Goal: Information Seeking & Learning: Find specific fact

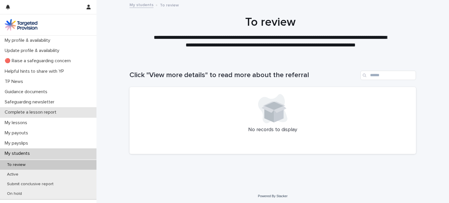
click at [40, 112] on p "Complete a lesson report" at bounding box center [31, 113] width 59 height 6
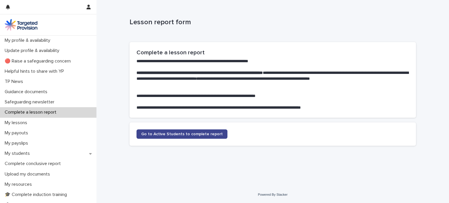
click at [185, 130] on link "Go to Active Students to complete report" at bounding box center [182, 134] width 91 height 9
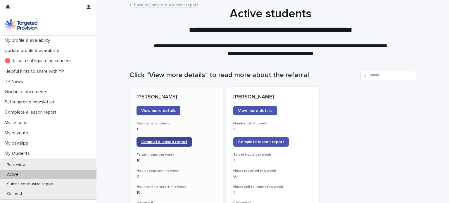
click at [164, 141] on span "Complete lesson report" at bounding box center [164, 142] width 46 height 4
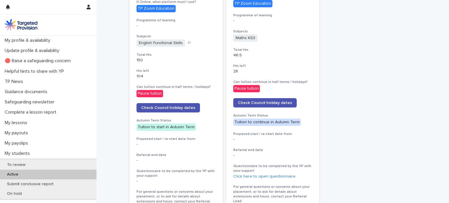
scroll to position [243, 0]
click at [174, 108] on span "Check Council holiday dates" at bounding box center [168, 108] width 54 height 4
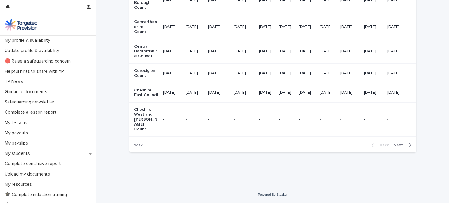
scroll to position [767, 0]
click at [410, 146] on icon "button" at bounding box center [411, 146] width 2 height 4
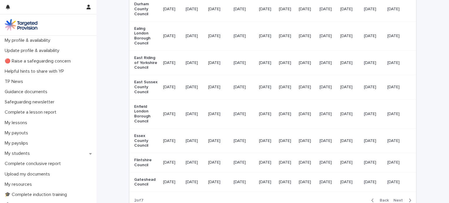
scroll to position [742, 0]
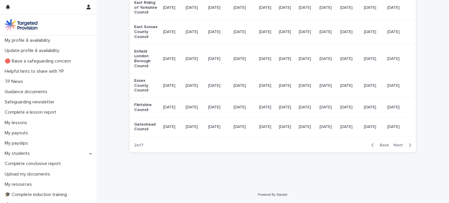
click at [410, 145] on icon "button" at bounding box center [411, 146] width 2 height 4
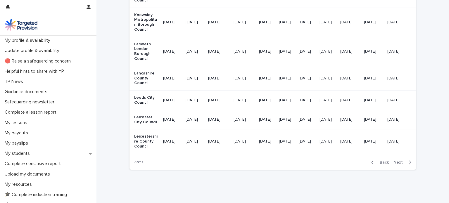
click at [410, 164] on icon "button" at bounding box center [411, 163] width 2 height 4
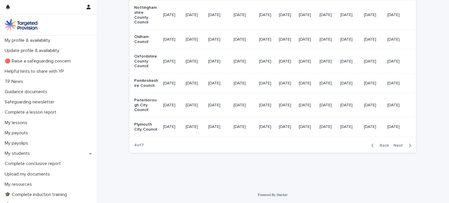
scroll to position [719, 0]
click at [410, 147] on icon "button" at bounding box center [411, 146] width 2 height 4
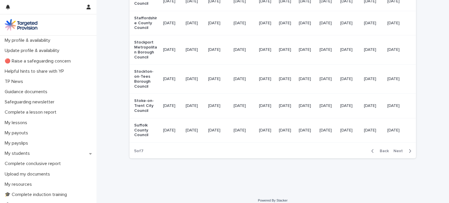
click at [410, 153] on icon "button" at bounding box center [411, 152] width 2 height 4
